Goal: Download file/media

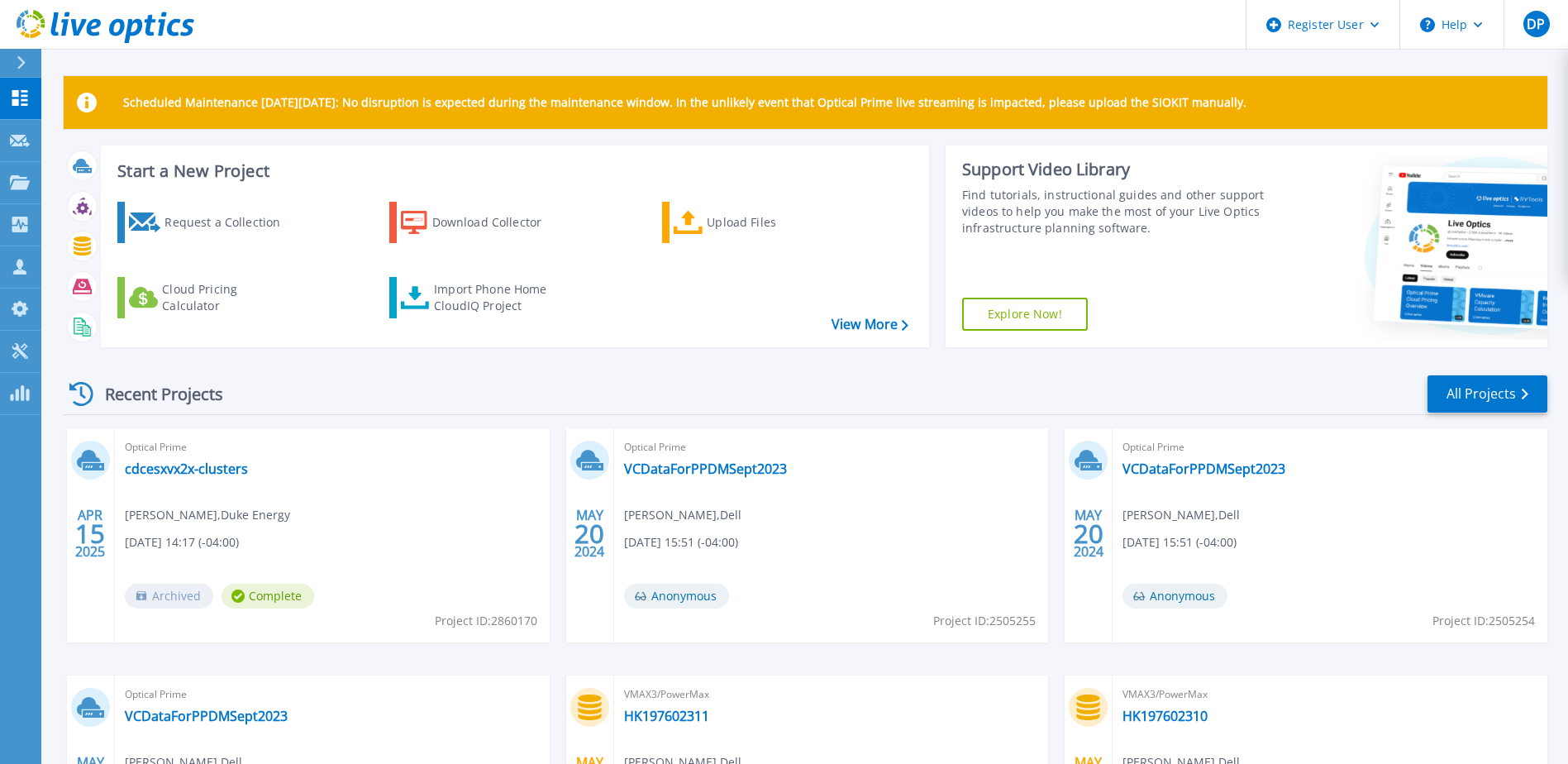
scroll to position [222, 0]
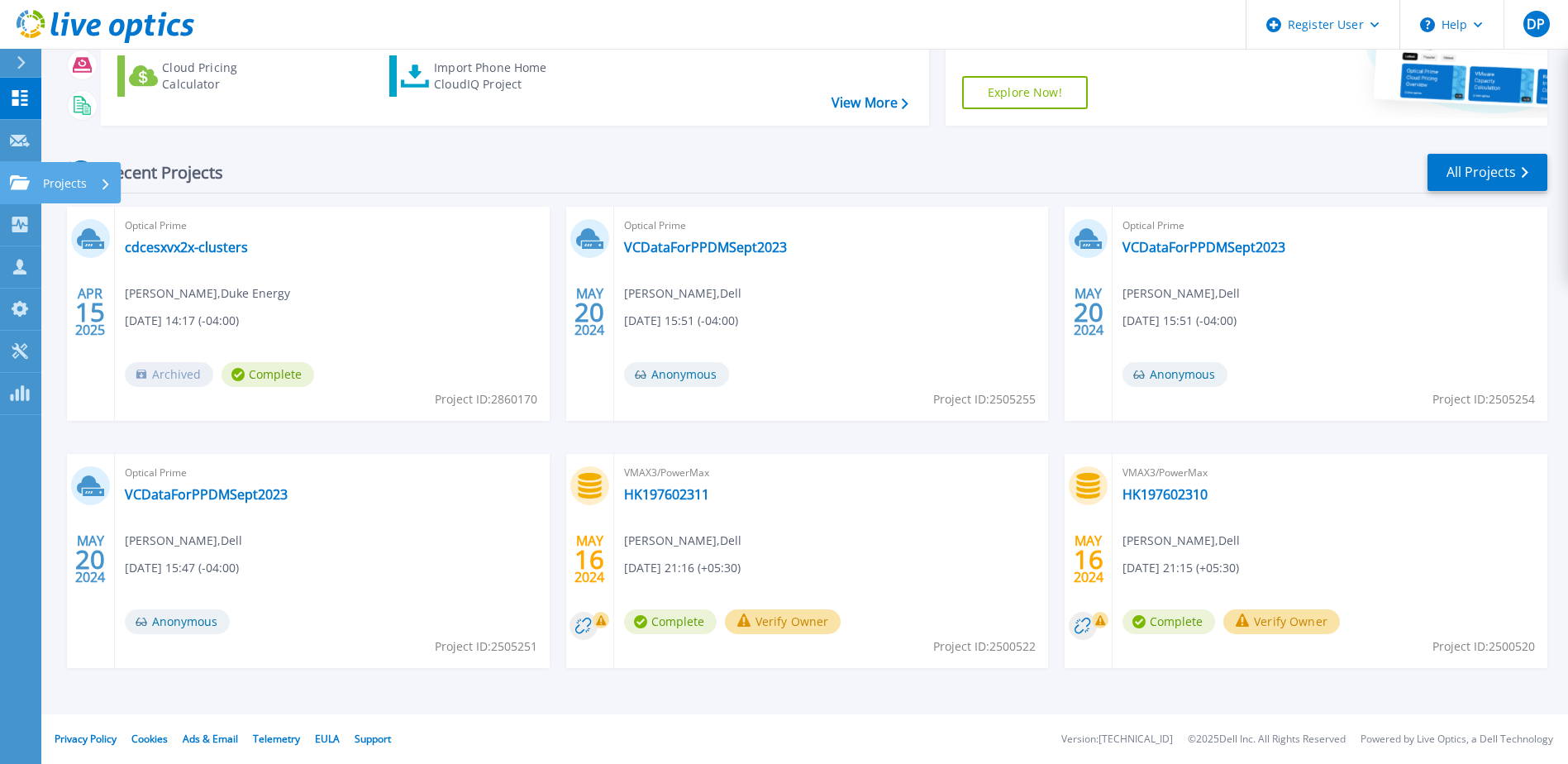
click at [17, 186] on icon at bounding box center [20, 182] width 20 height 14
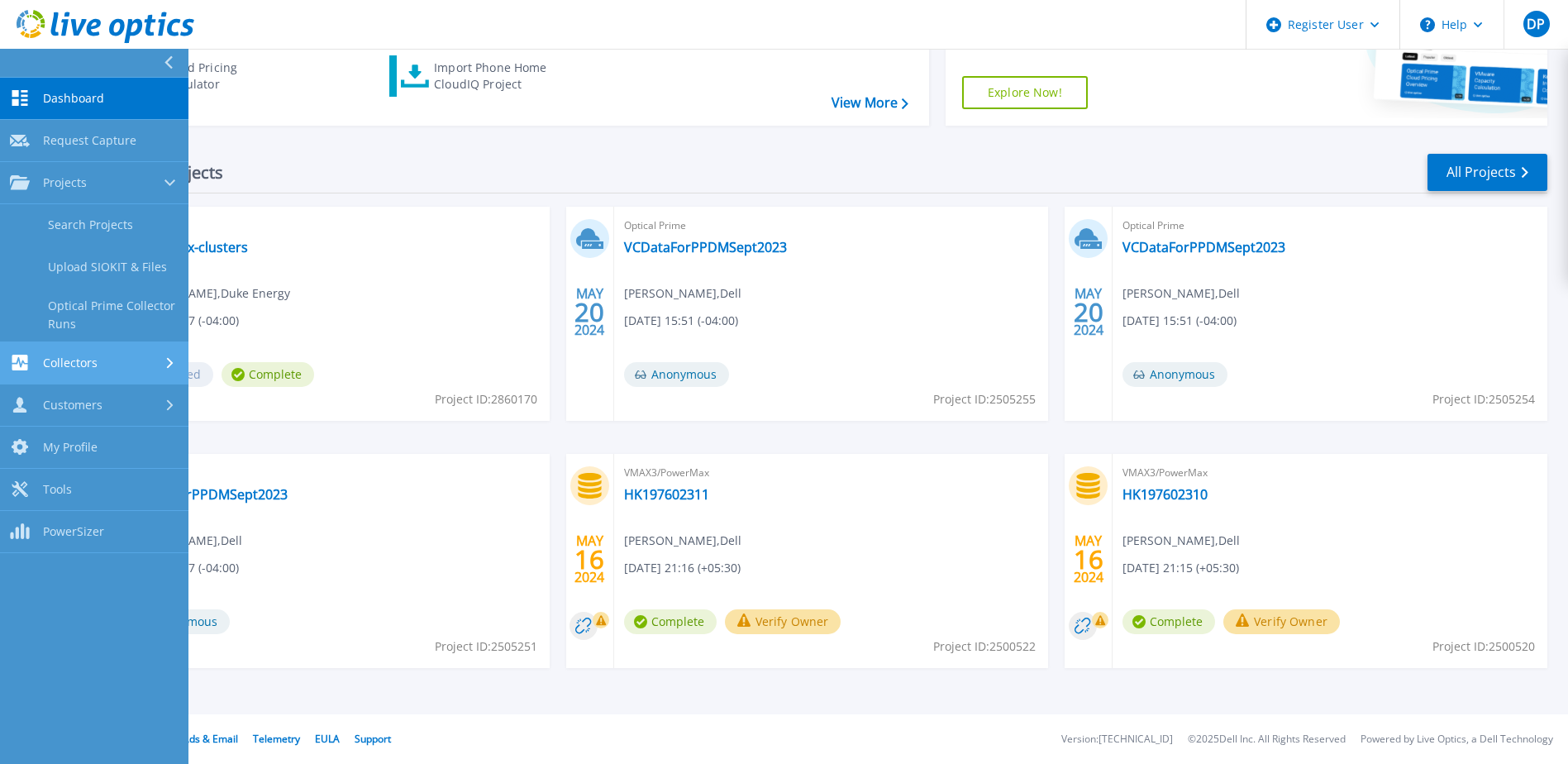
click at [112, 373] on link "Collectors Collectors" at bounding box center [94, 363] width 188 height 42
click at [77, 301] on link "Dossier" at bounding box center [94, 309] width 188 height 42
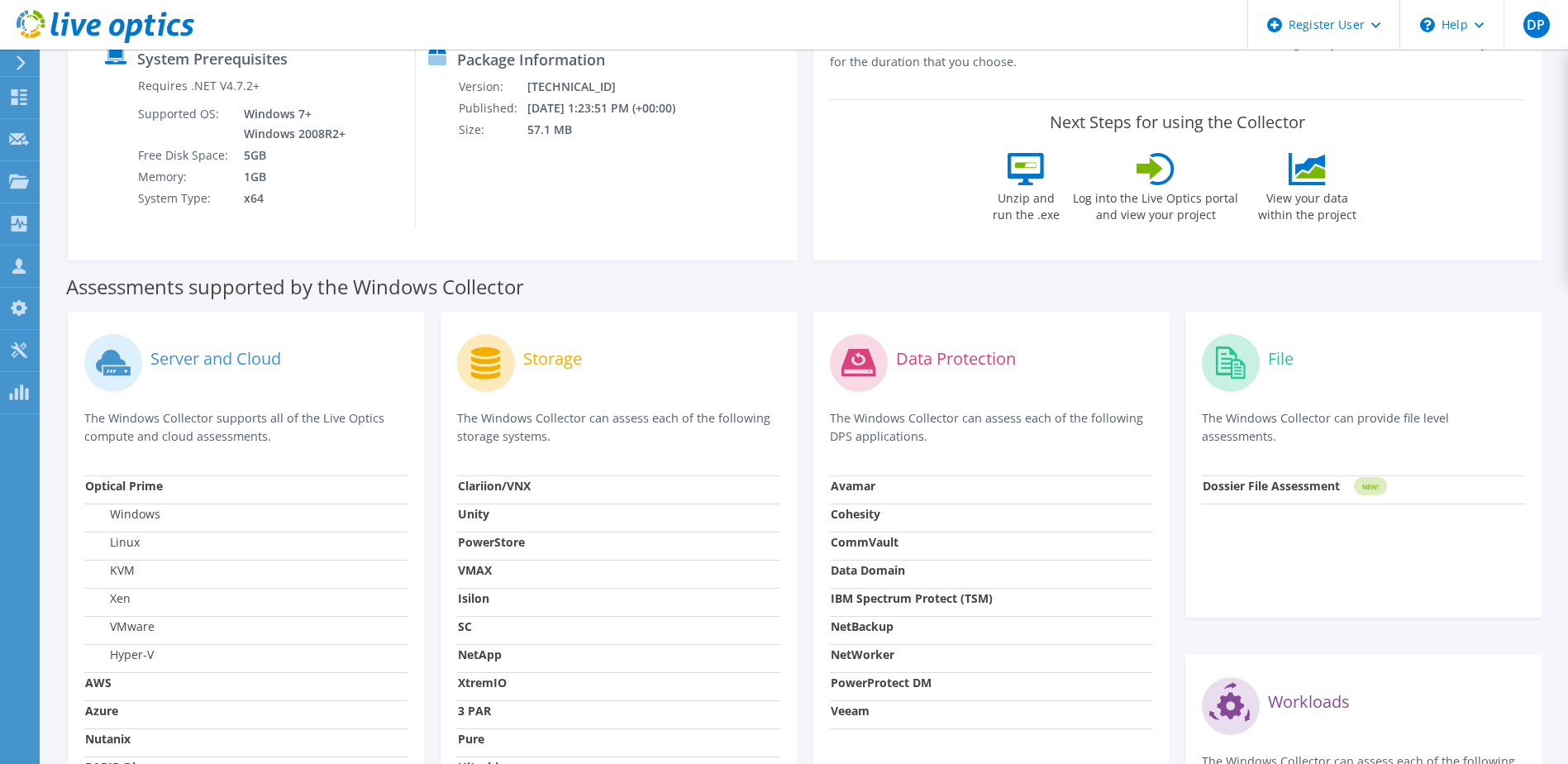
scroll to position [331, 0]
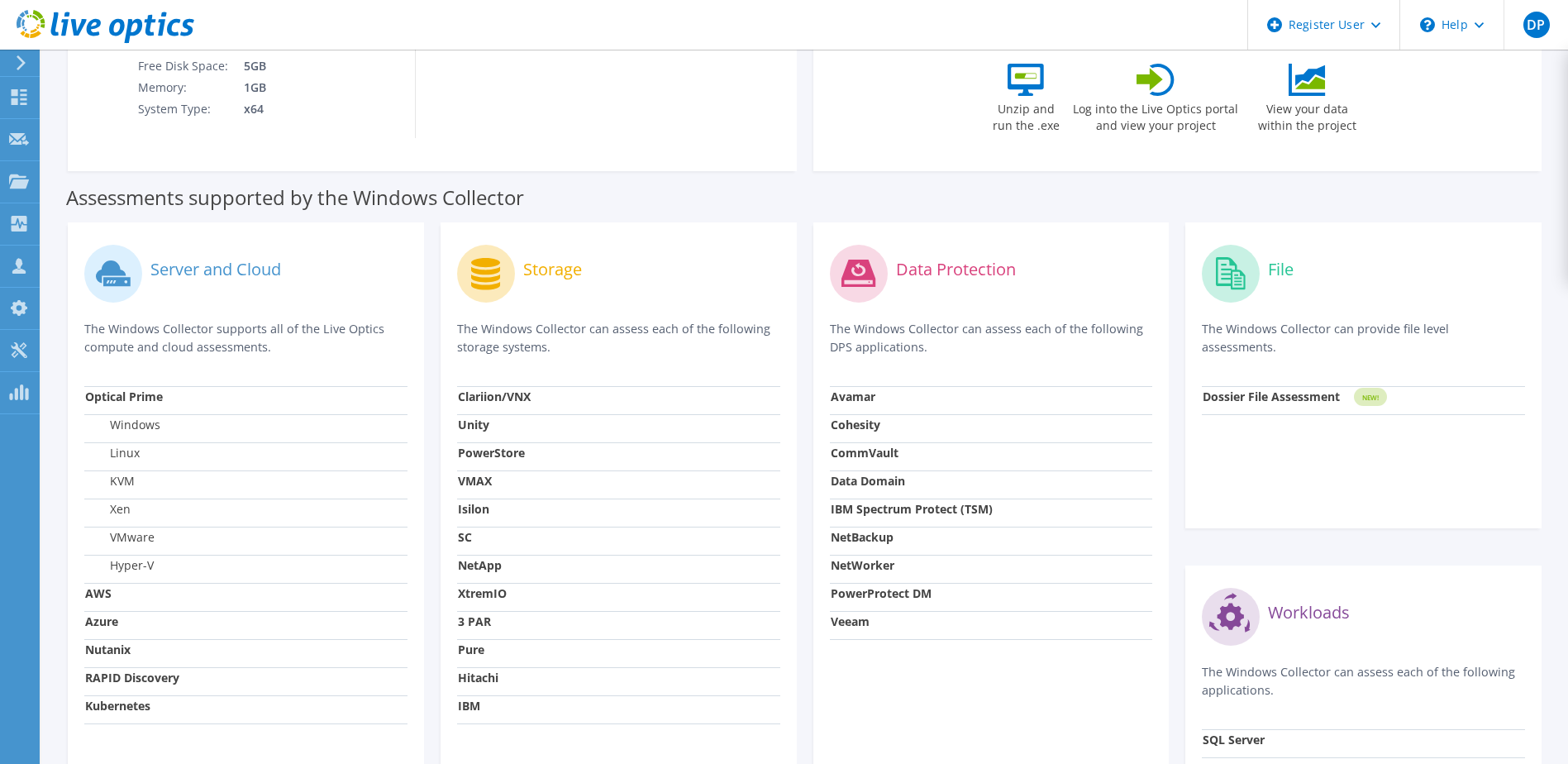
click at [512, 277] on circle at bounding box center [486, 274] width 58 height 58
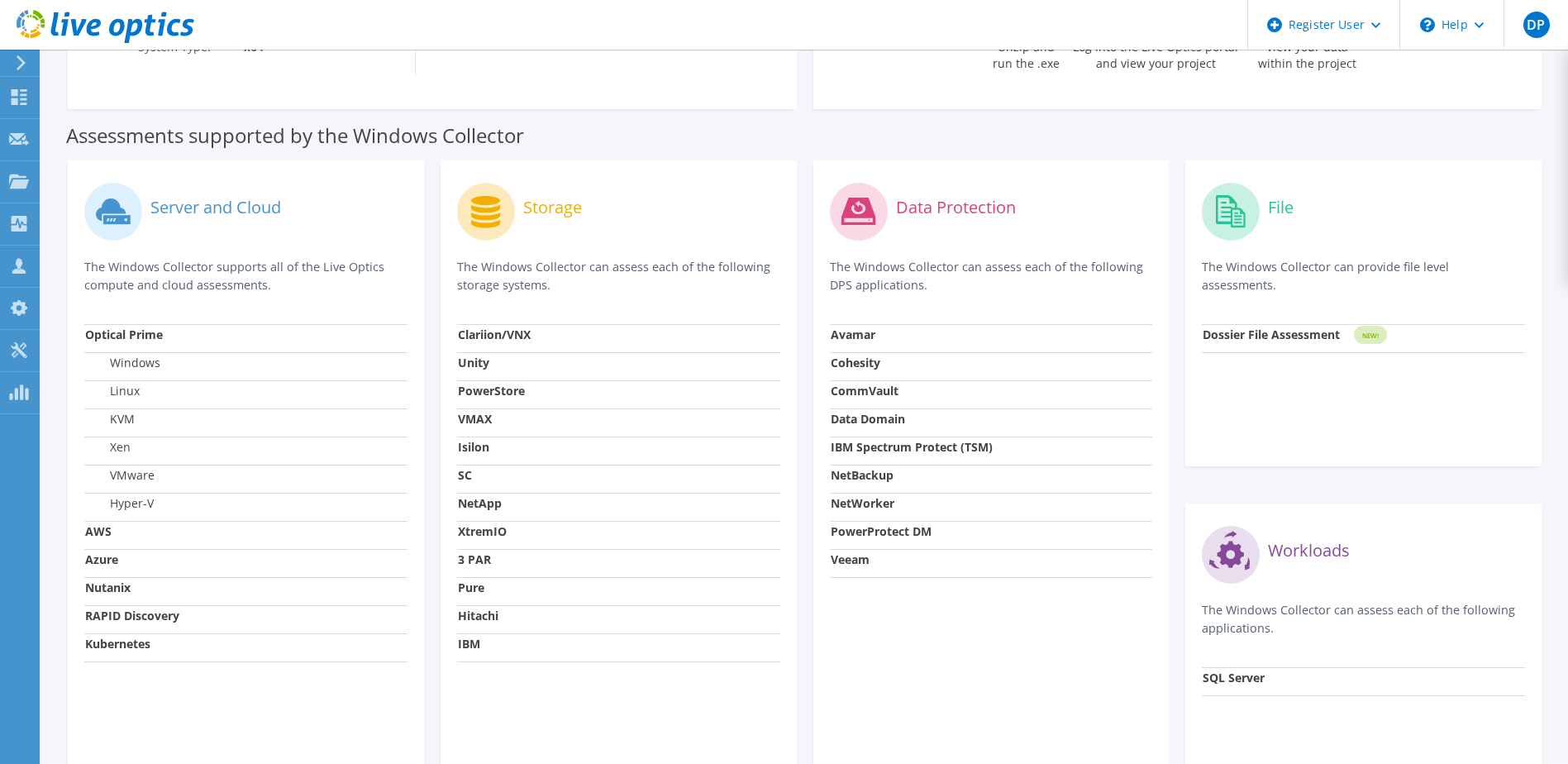
scroll to position [0, 0]
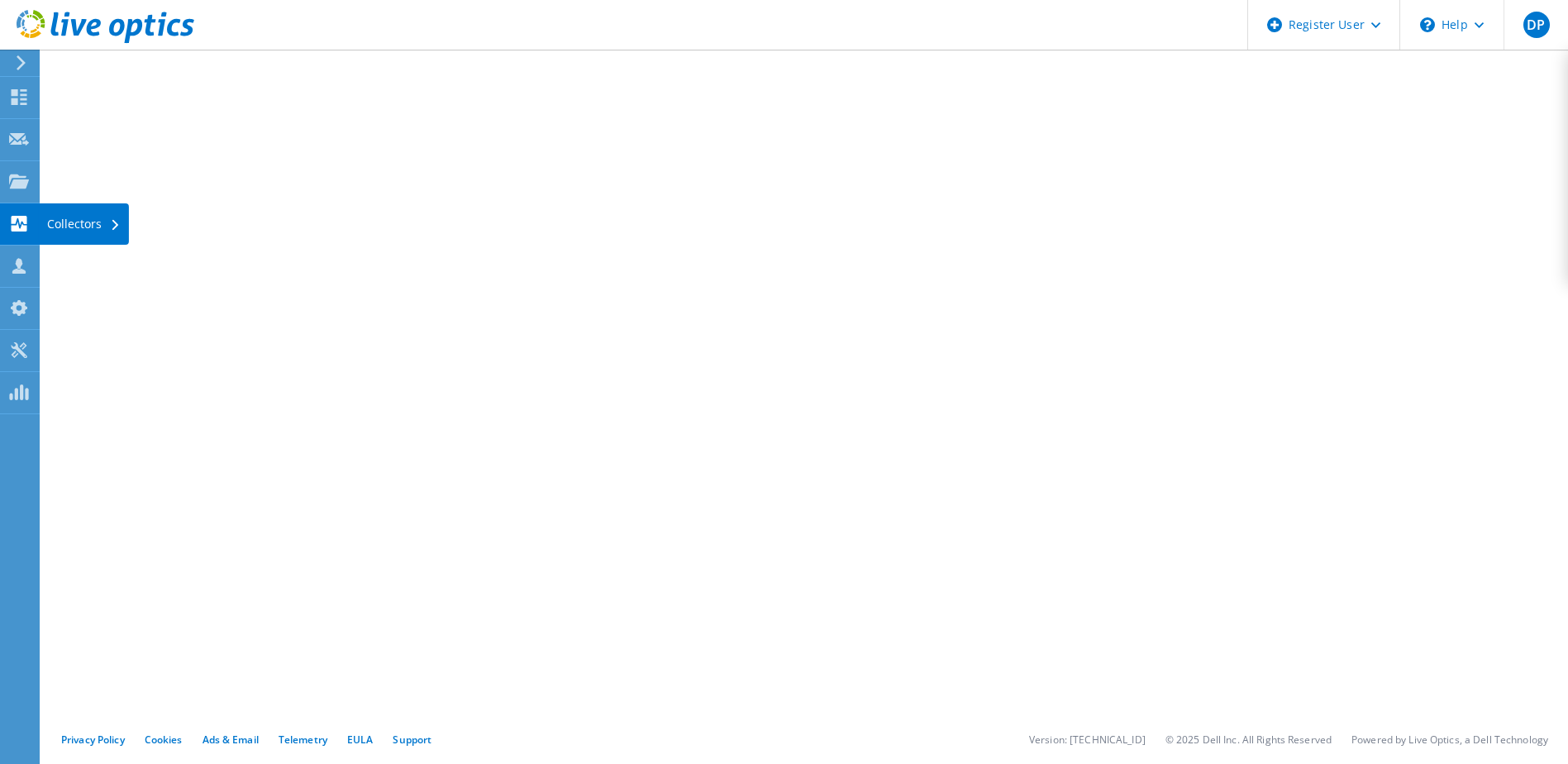
click at [27, 226] on icon at bounding box center [19, 224] width 20 height 15
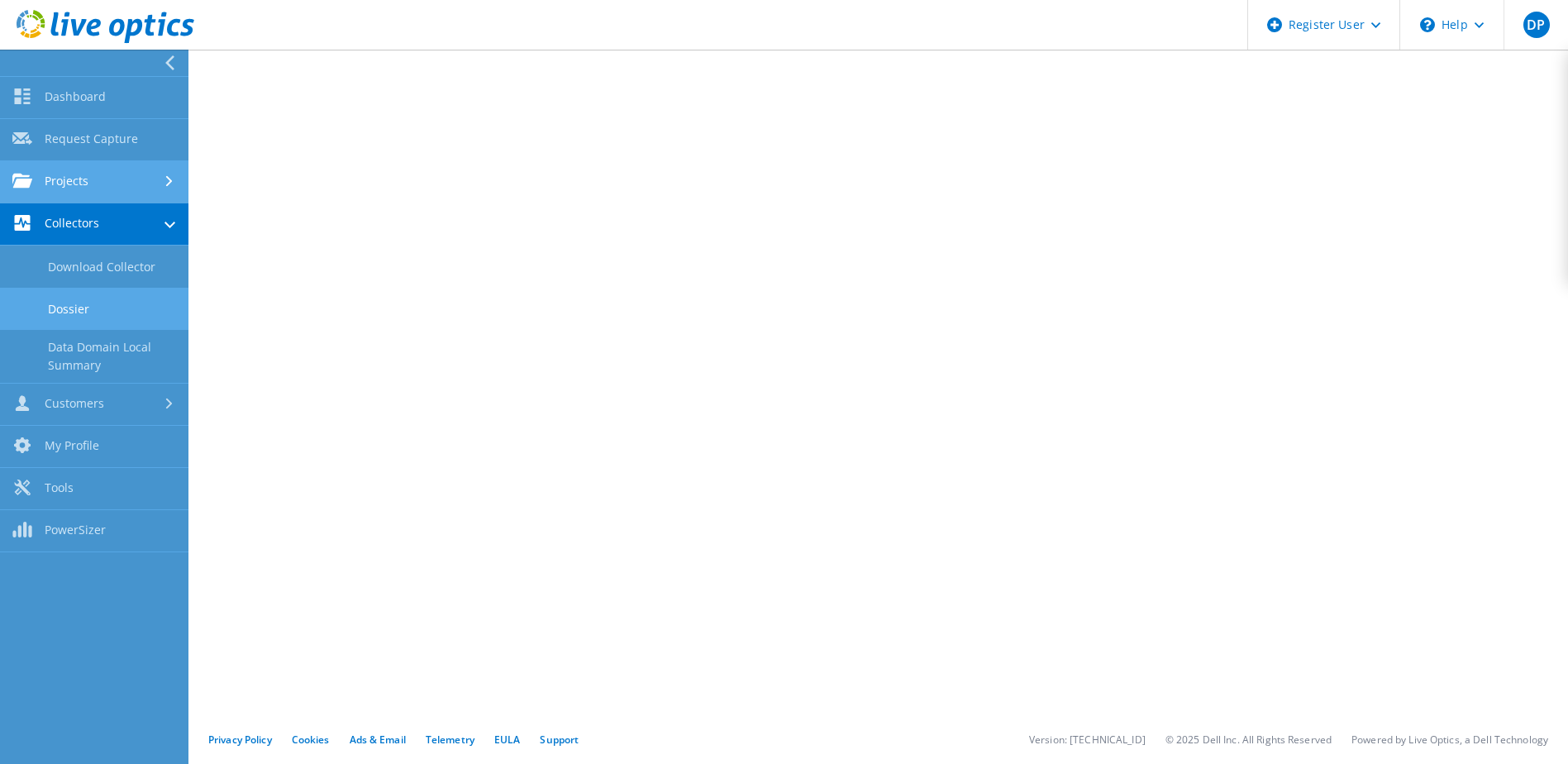
click at [90, 183] on link "Projects" at bounding box center [94, 182] width 188 height 42
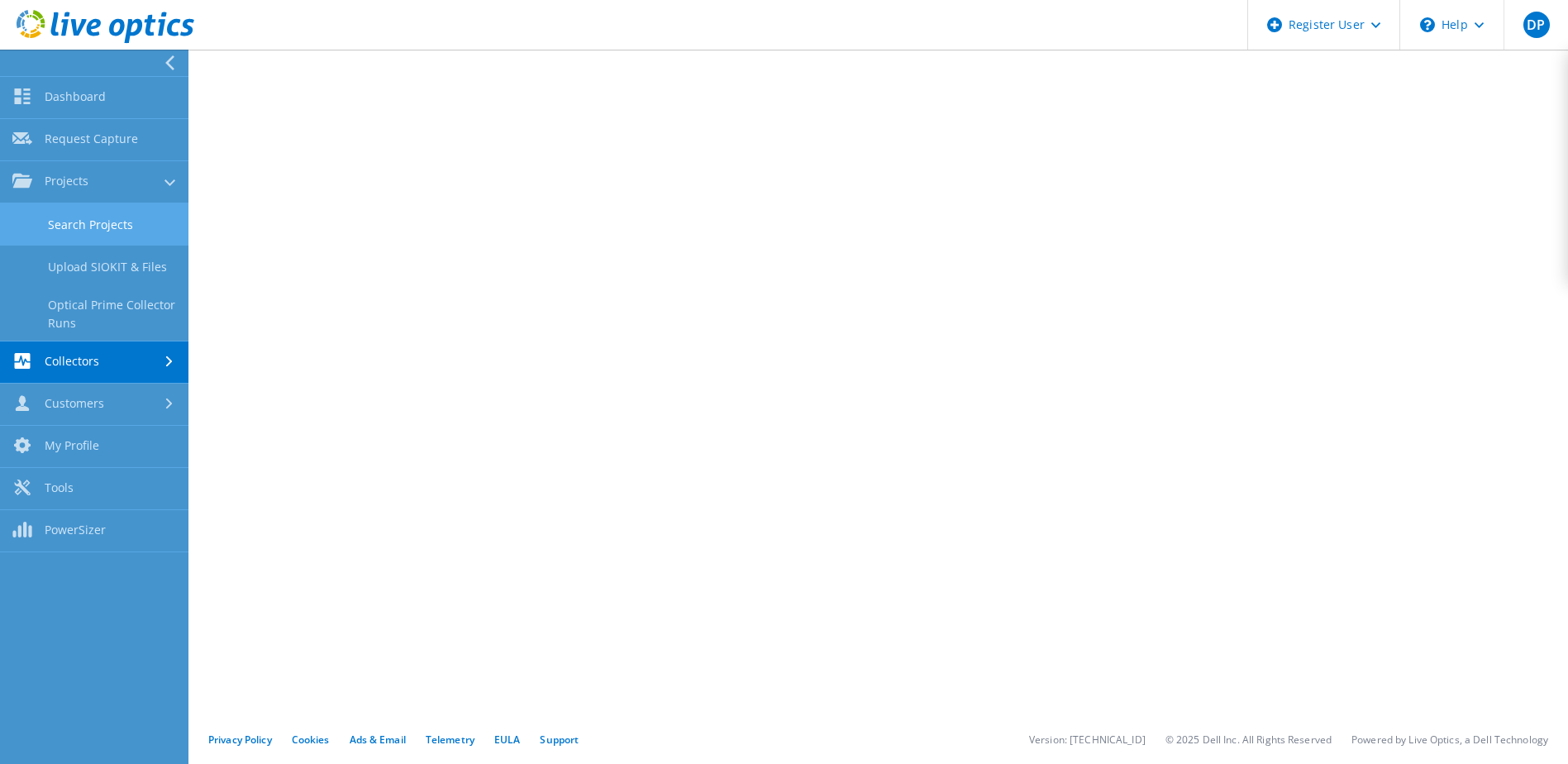
click at [76, 221] on link "Search Projects" at bounding box center [94, 224] width 188 height 42
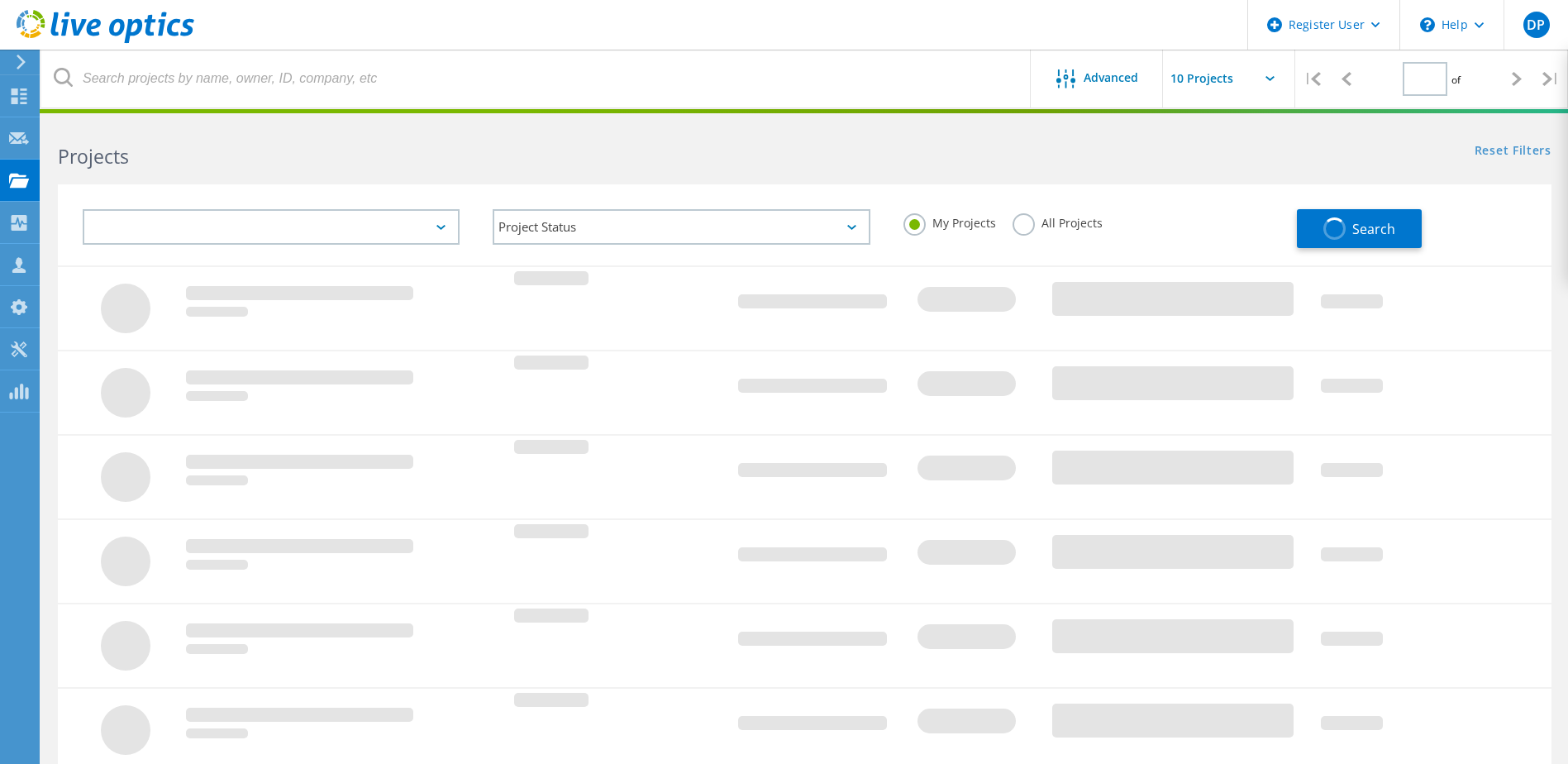
type input "1"
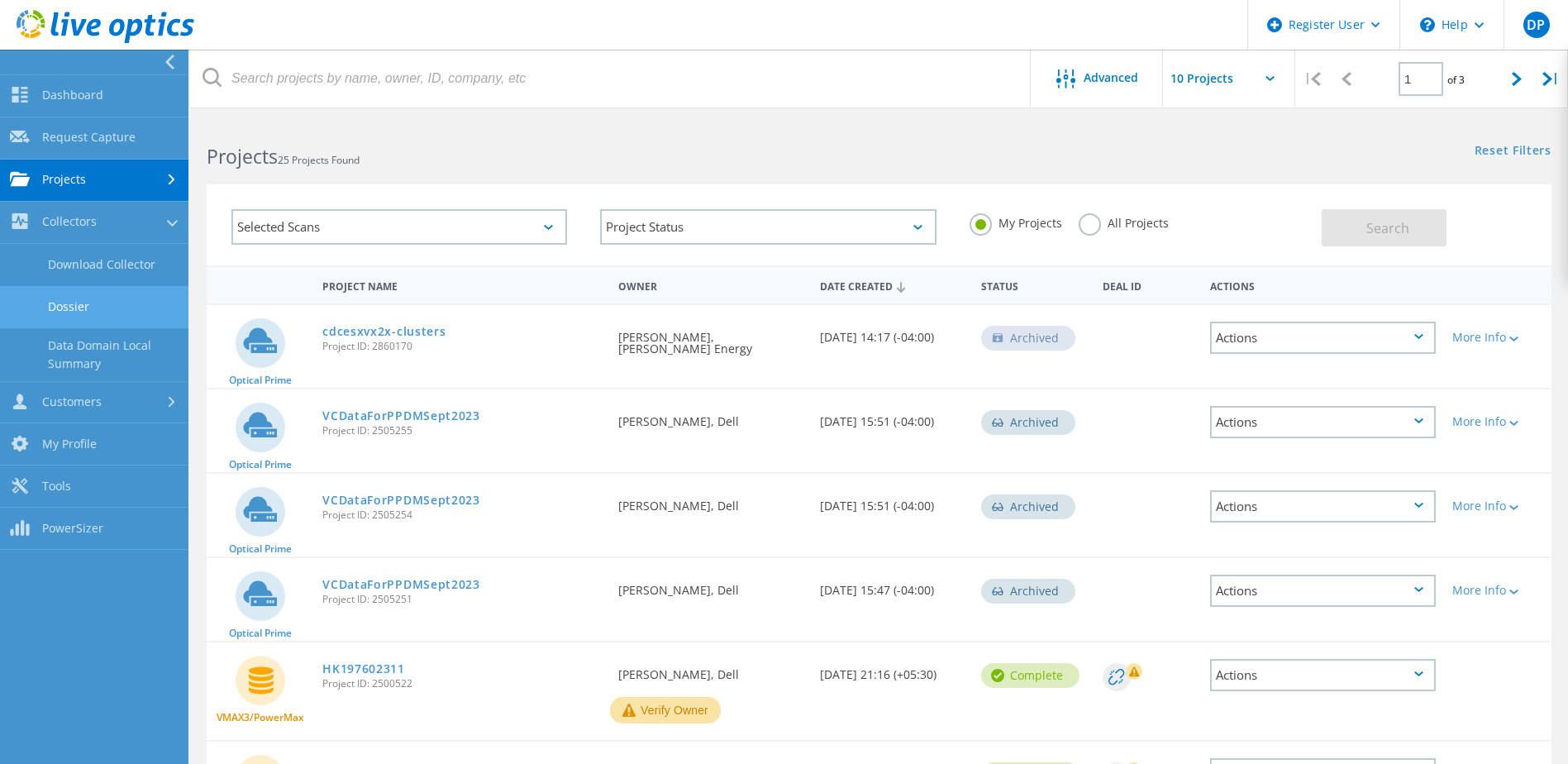
click at [56, 309] on link "Dossier" at bounding box center [94, 307] width 188 height 42
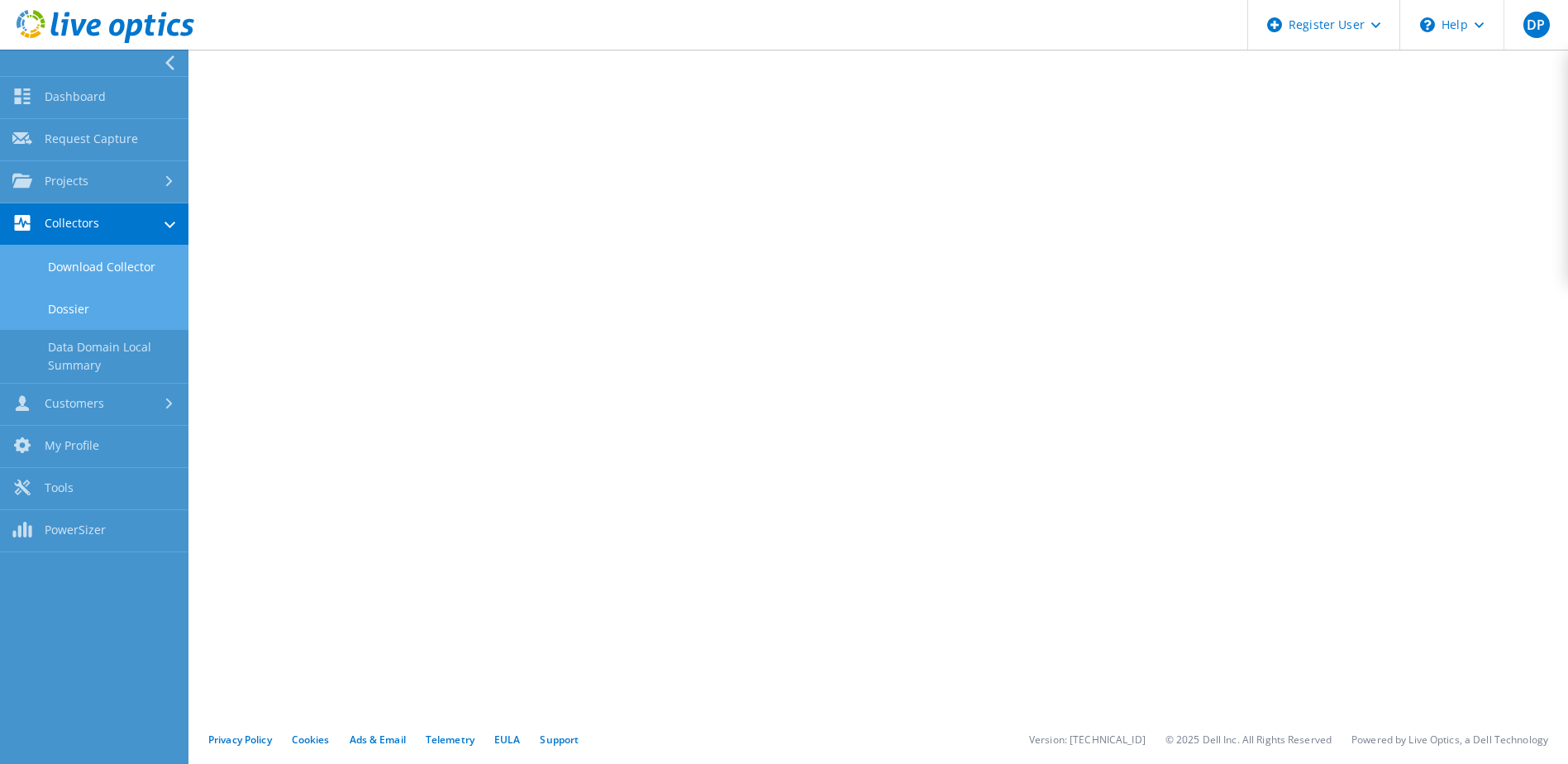
click at [81, 270] on link "Download Collector" at bounding box center [94, 266] width 188 height 42
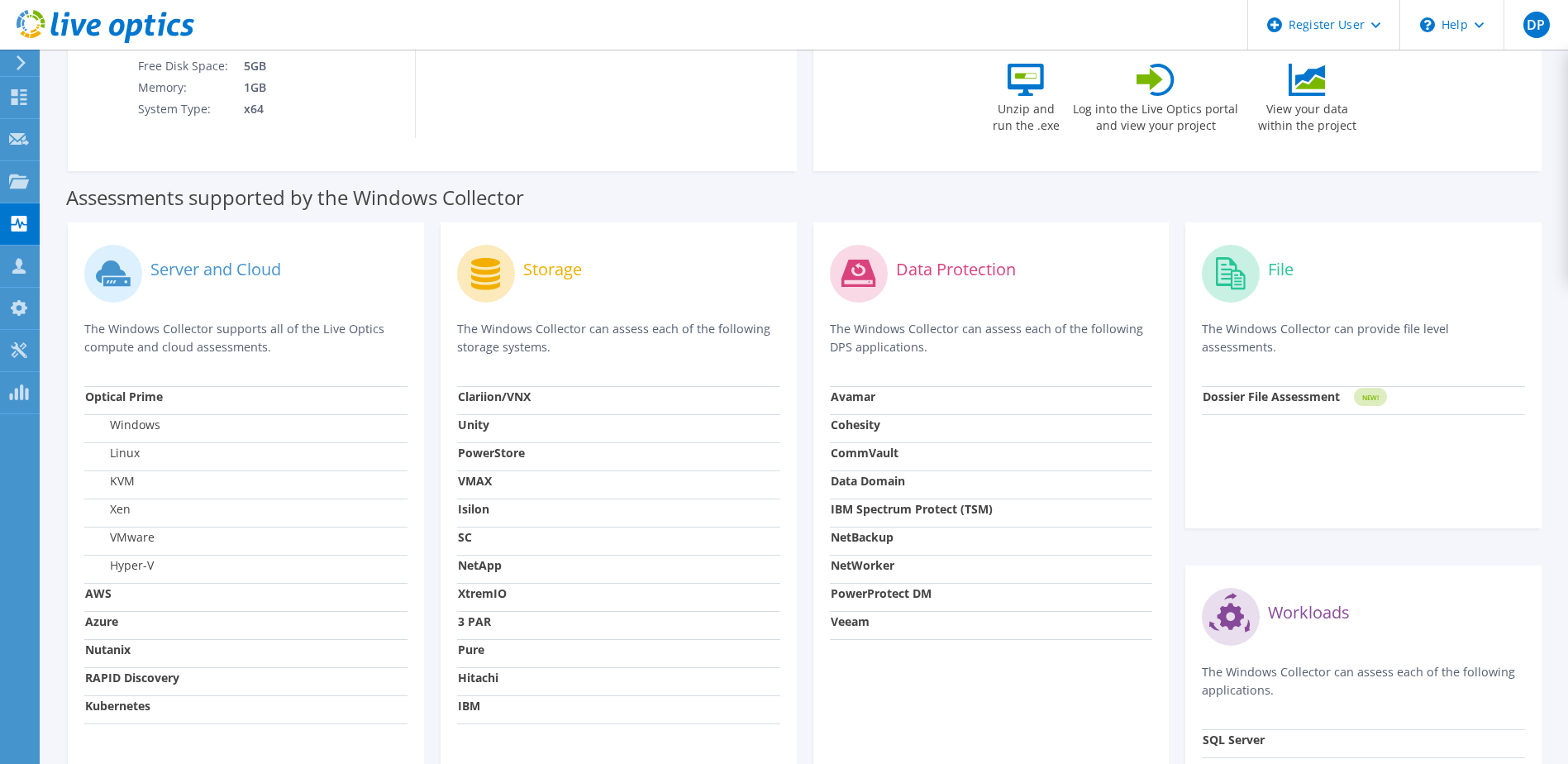
scroll to position [522, 0]
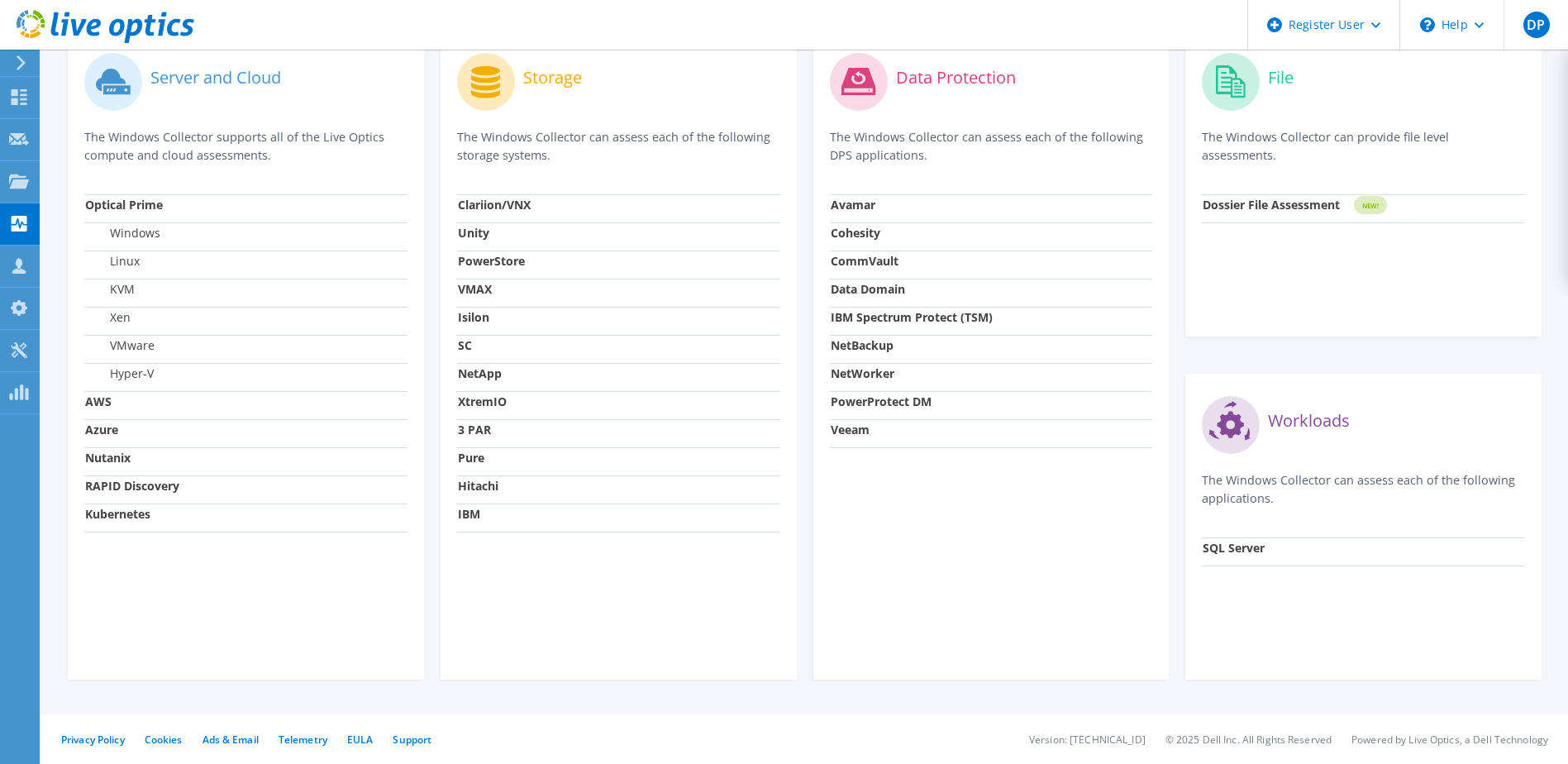
click at [552, 151] on p "The Windows Collector can assess each of the following storage systems." at bounding box center [618, 146] width 323 height 36
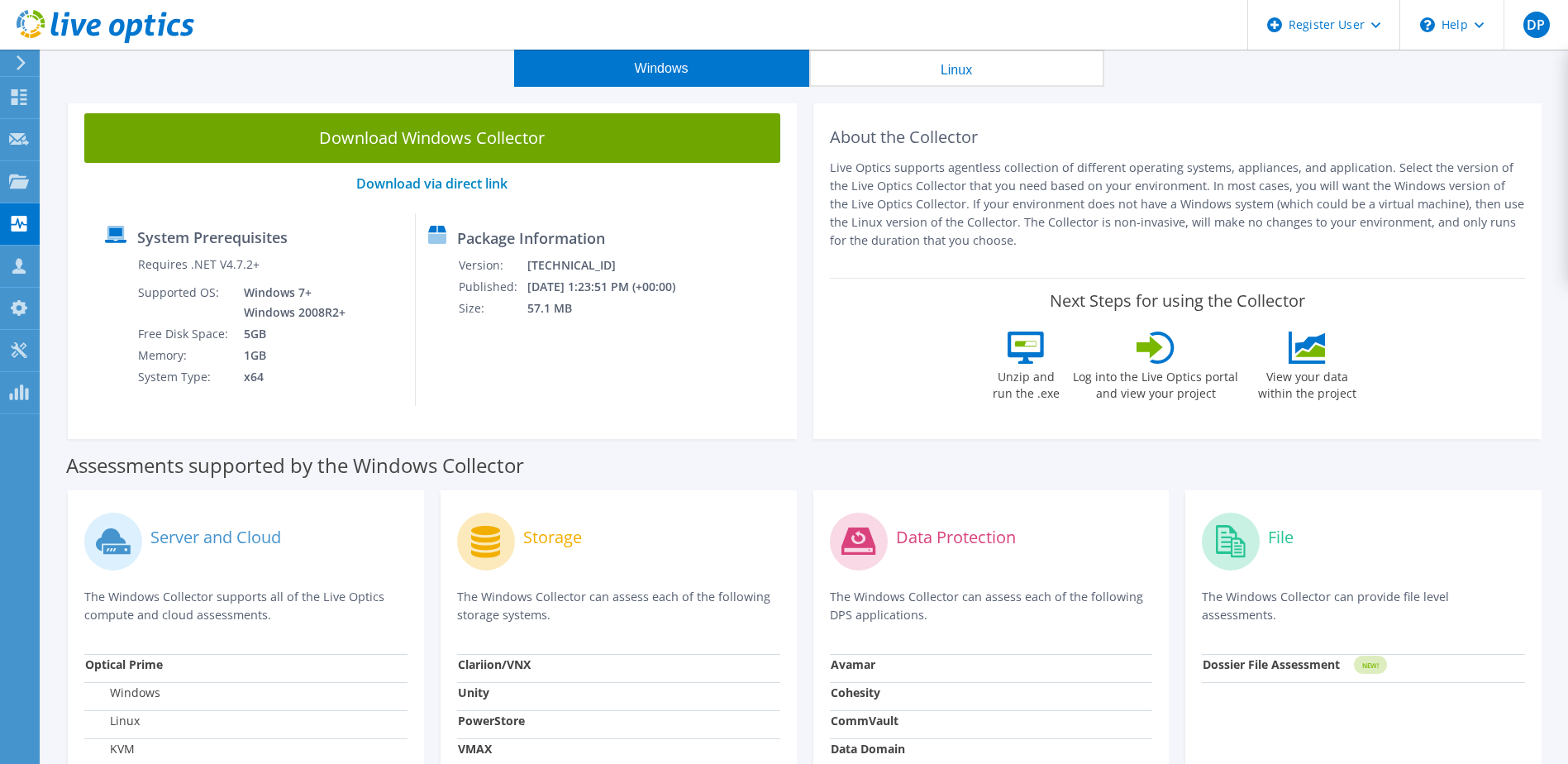
scroll to position [0, 0]
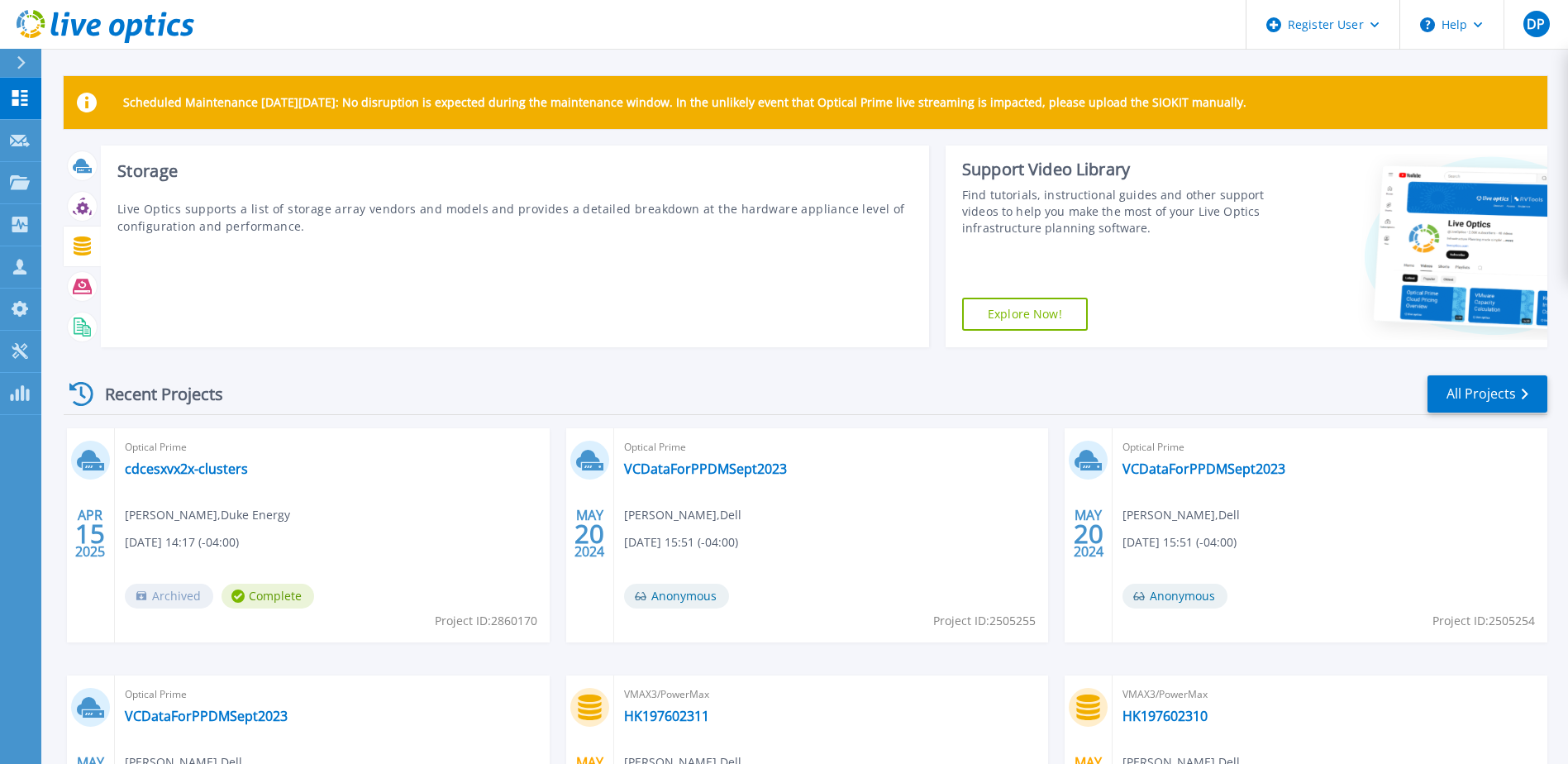
click at [91, 248] on icon at bounding box center [82, 246] width 19 height 19
drag, startPoint x: 286, startPoint y: 227, endPoint x: 269, endPoint y: 227, distance: 17.0
click at [269, 227] on p "Live Optics supports a list of storage array vendors and models and provides a …" at bounding box center [515, 218] width 796 height 35
click at [86, 241] on icon at bounding box center [82, 246] width 17 height 19
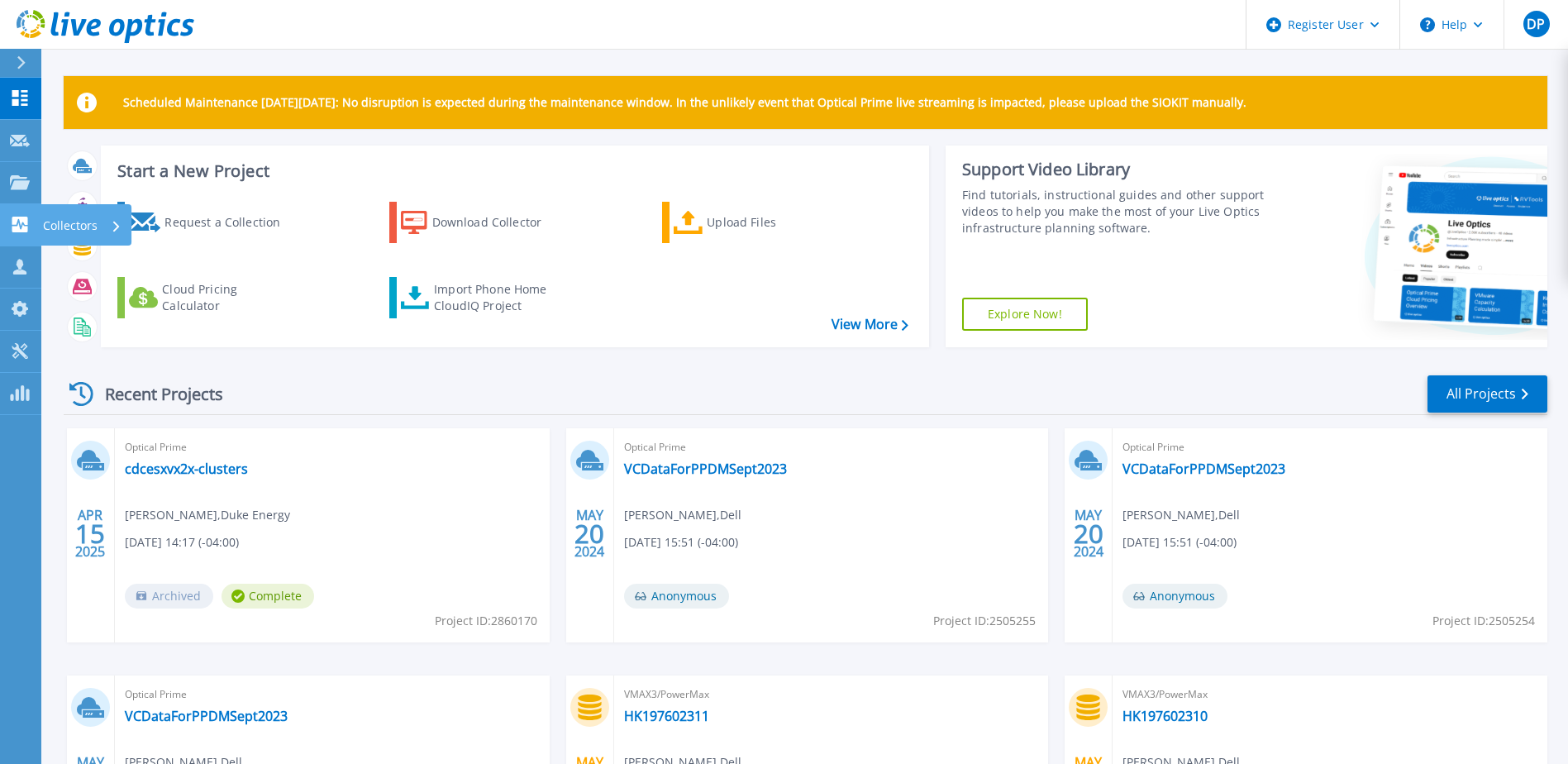
click at [33, 223] on link "Collectors Collectors" at bounding box center [21, 224] width 41 height 42
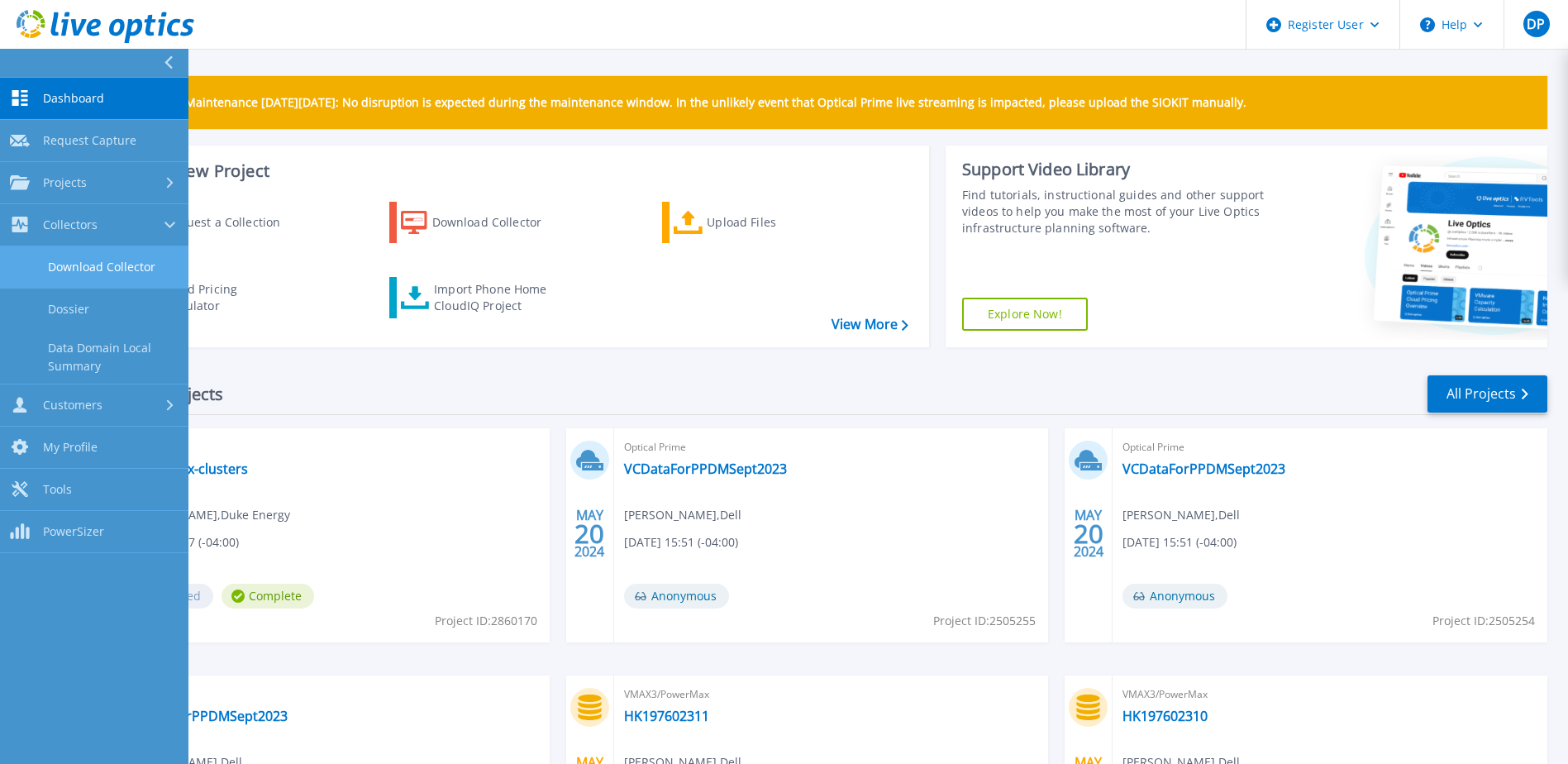
click at [102, 265] on link "Download Collector" at bounding box center [94, 267] width 188 height 42
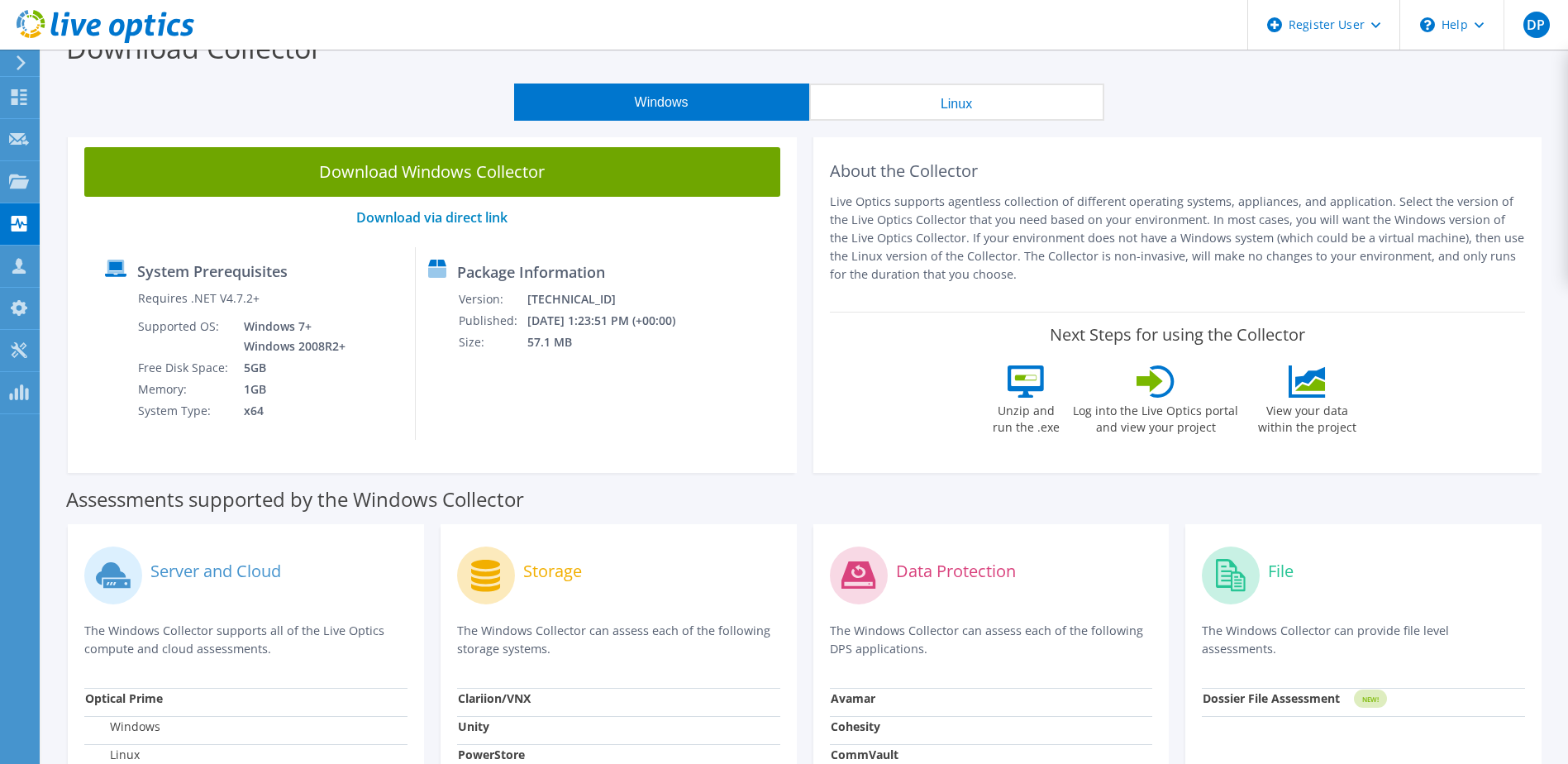
scroll to position [27, 0]
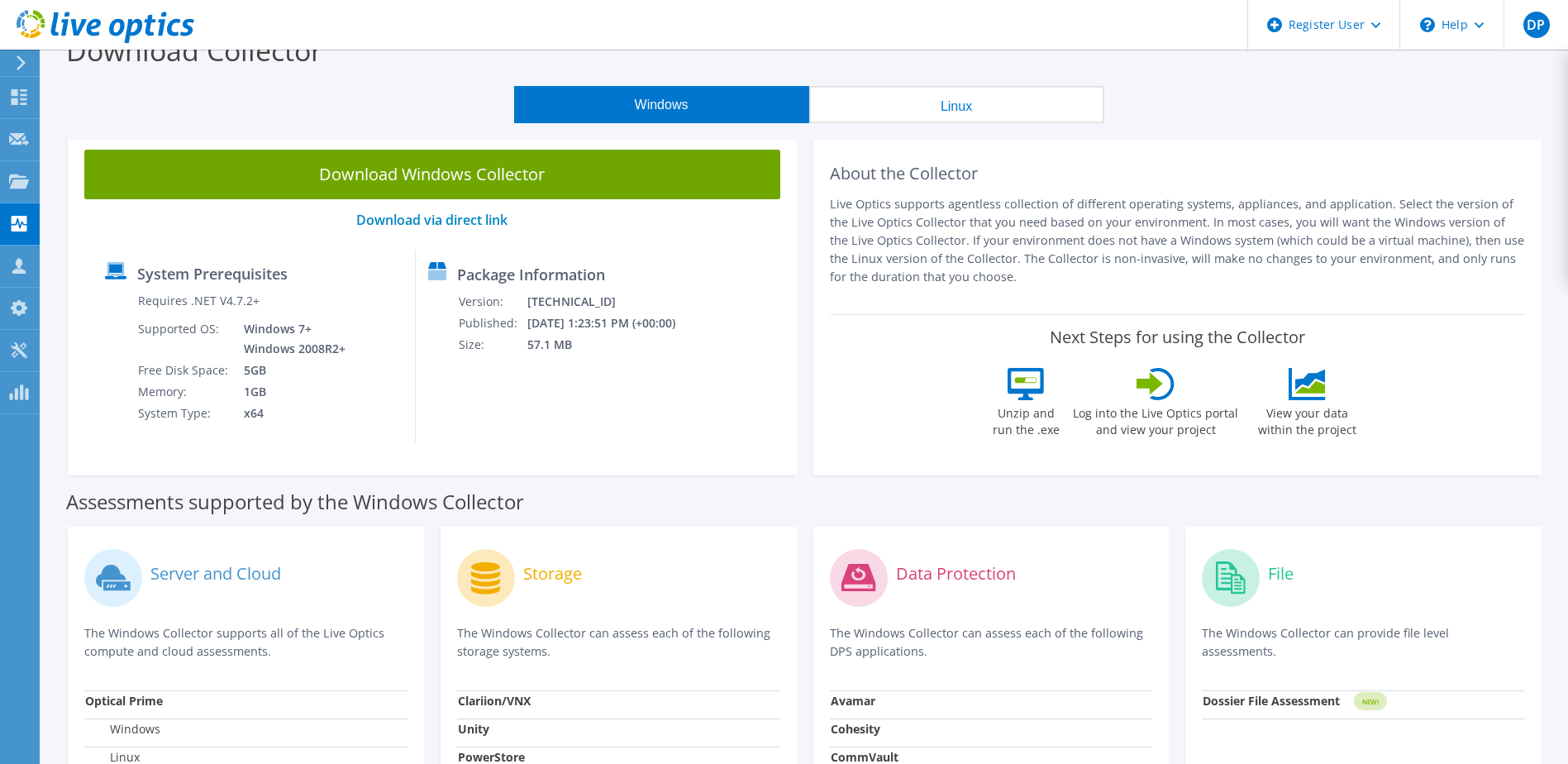
click at [1237, 579] on icon at bounding box center [1231, 577] width 30 height 33
click at [22, 230] on use at bounding box center [20, 224] width 15 height 15
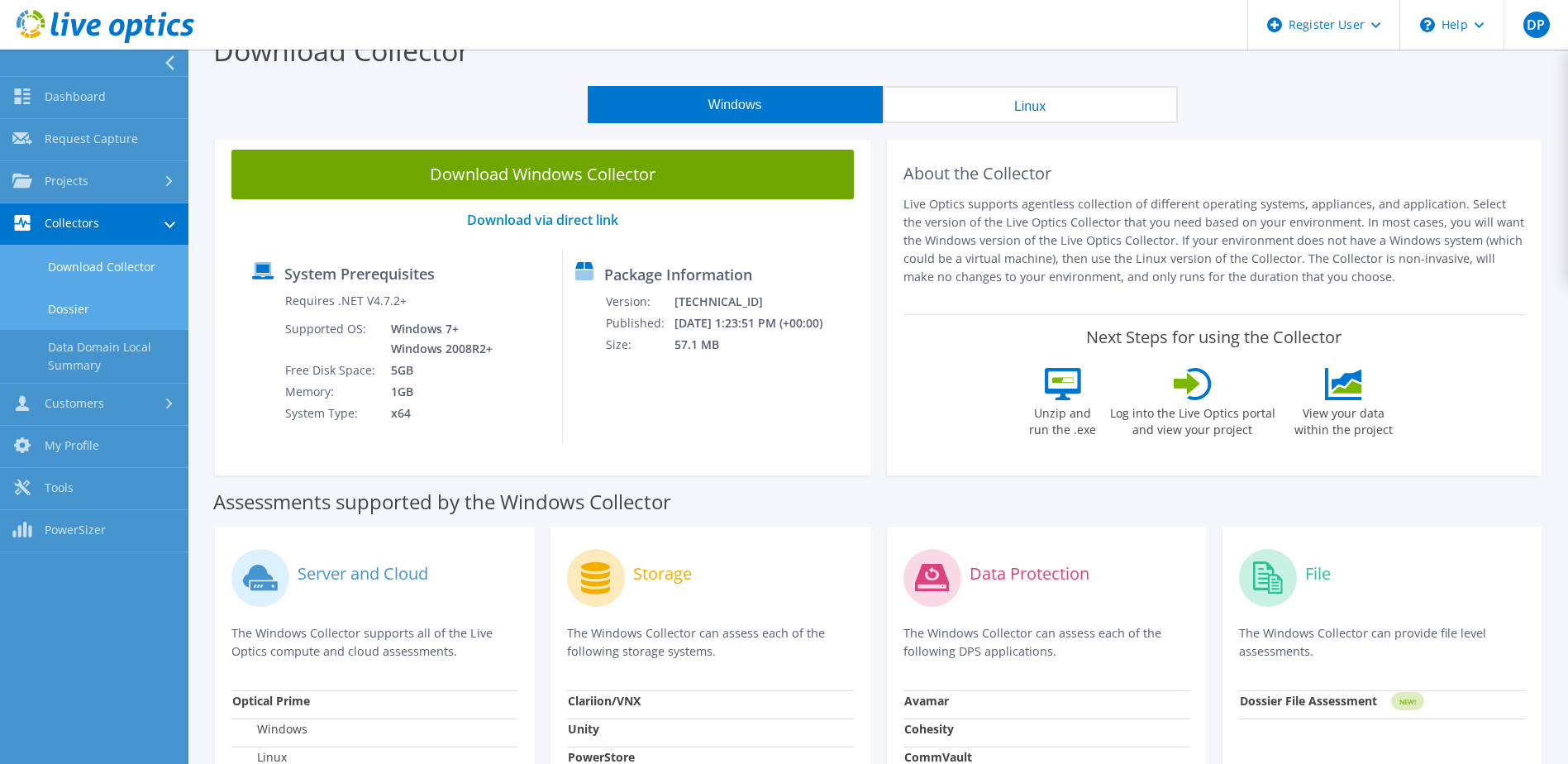
click at [60, 311] on link "Dossier" at bounding box center [94, 308] width 188 height 42
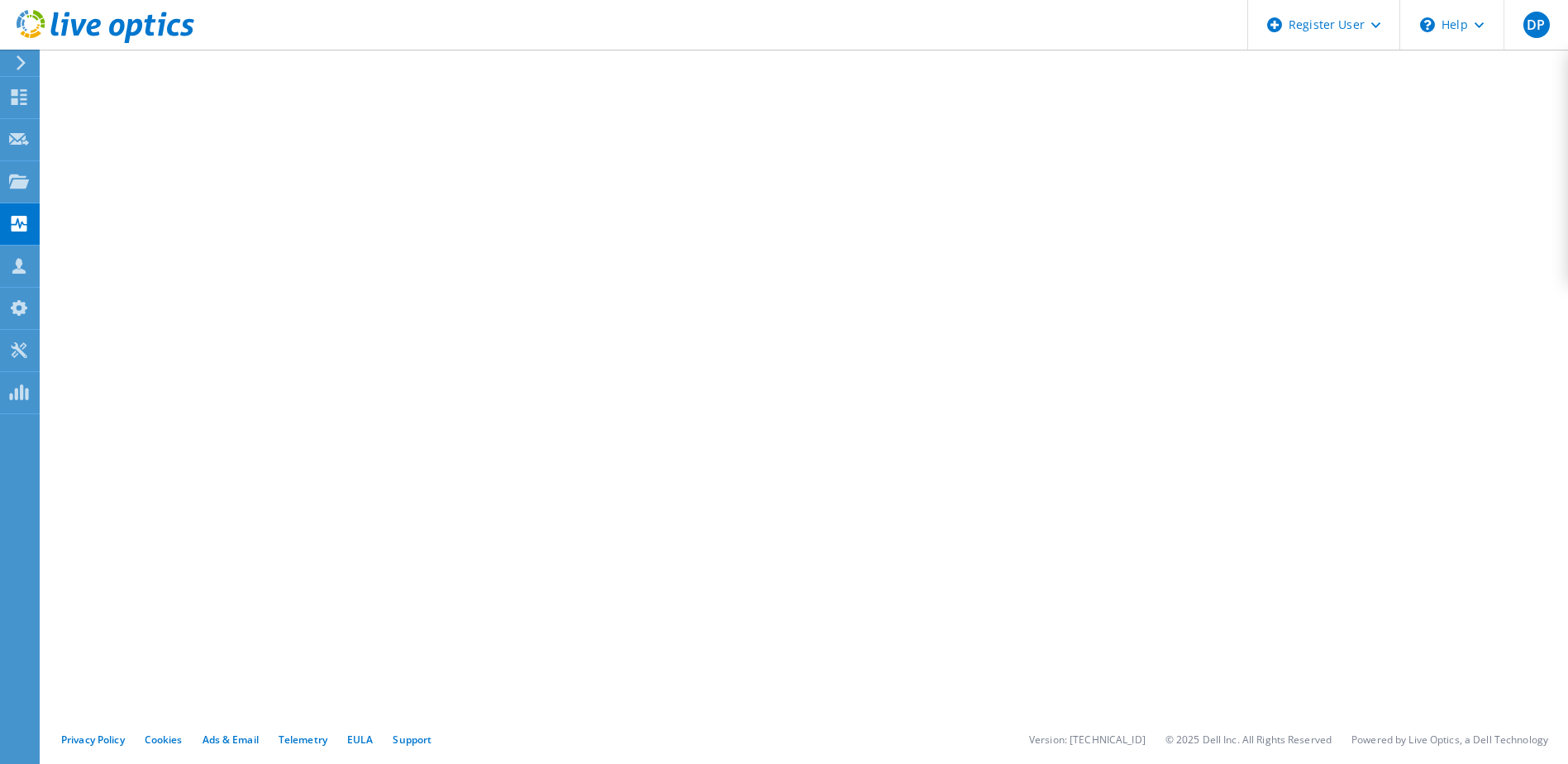
click at [36, 15] on icon at bounding box center [105, 27] width 178 height 34
